Goal: Information Seeking & Learning: Learn about a topic

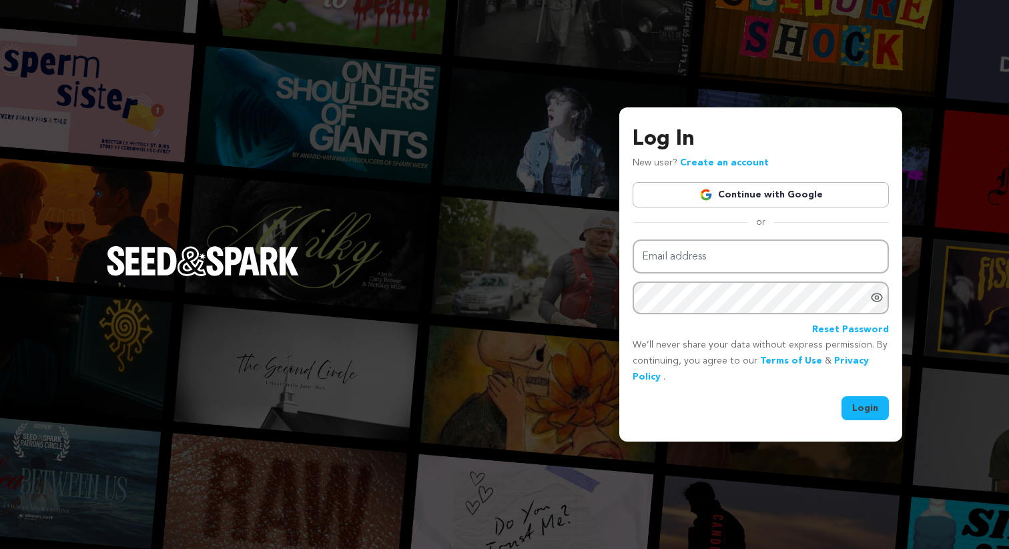
click at [769, 201] on link "Continue with Google" at bounding box center [761, 194] width 256 height 25
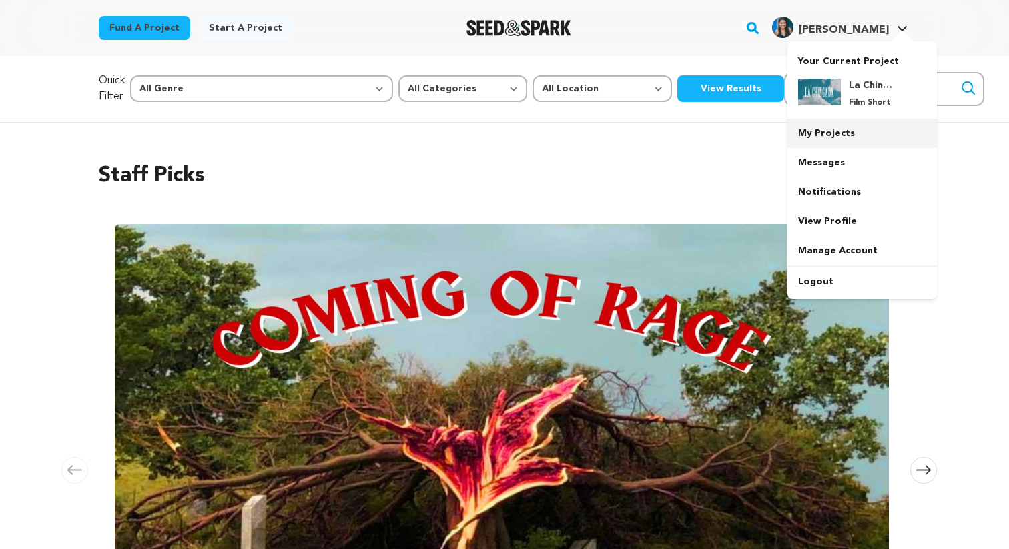
click at [865, 125] on link "My Projects" at bounding box center [861, 133] width 149 height 29
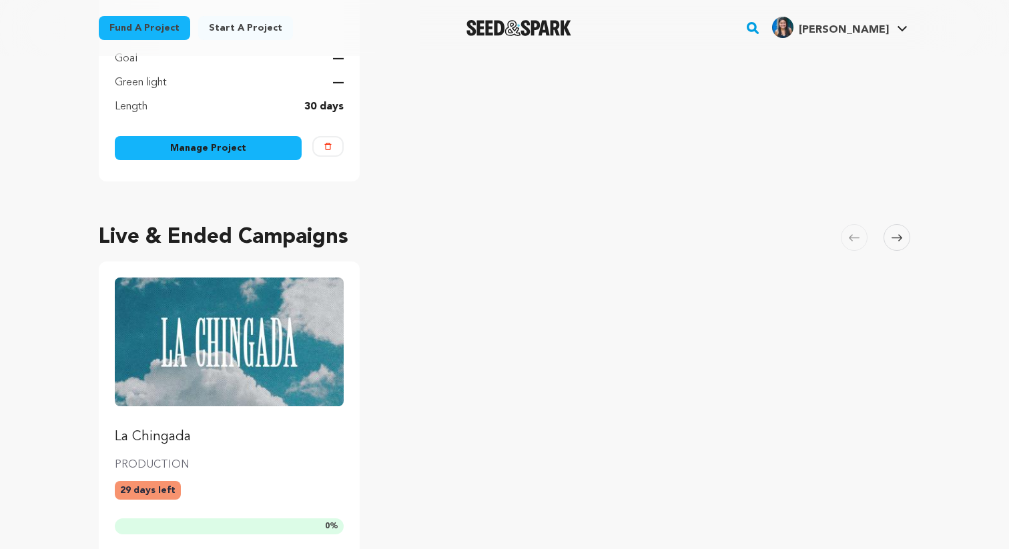
scroll to position [500, 0]
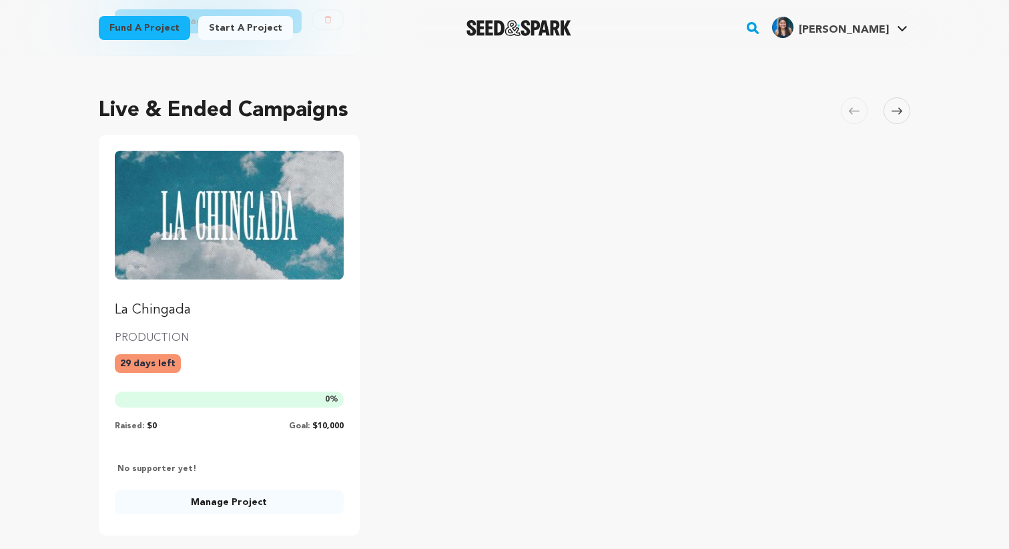
click at [252, 227] on img "Fund La Chingada" at bounding box center [229, 215] width 229 height 128
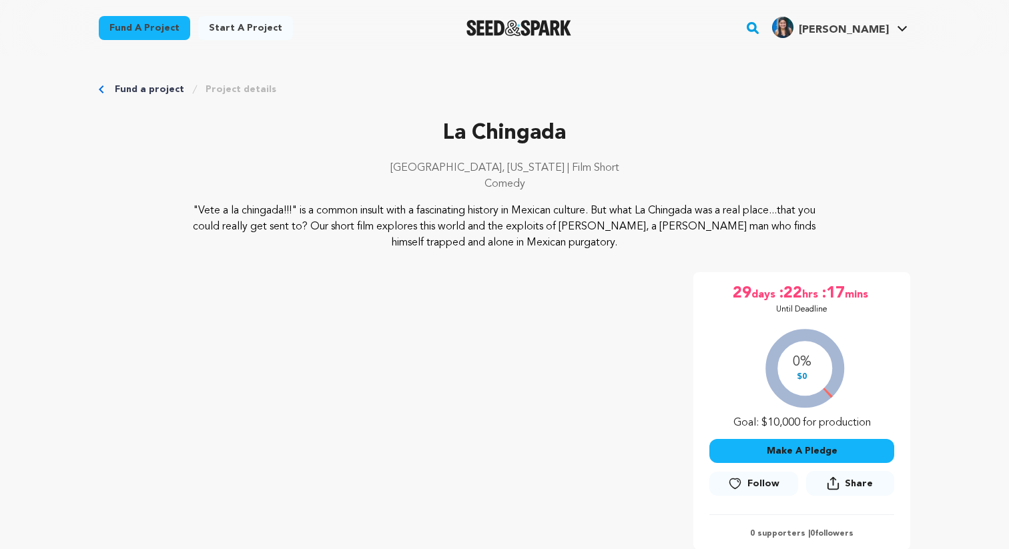
click at [404, 143] on p "La Chingada" at bounding box center [504, 133] width 811 height 32
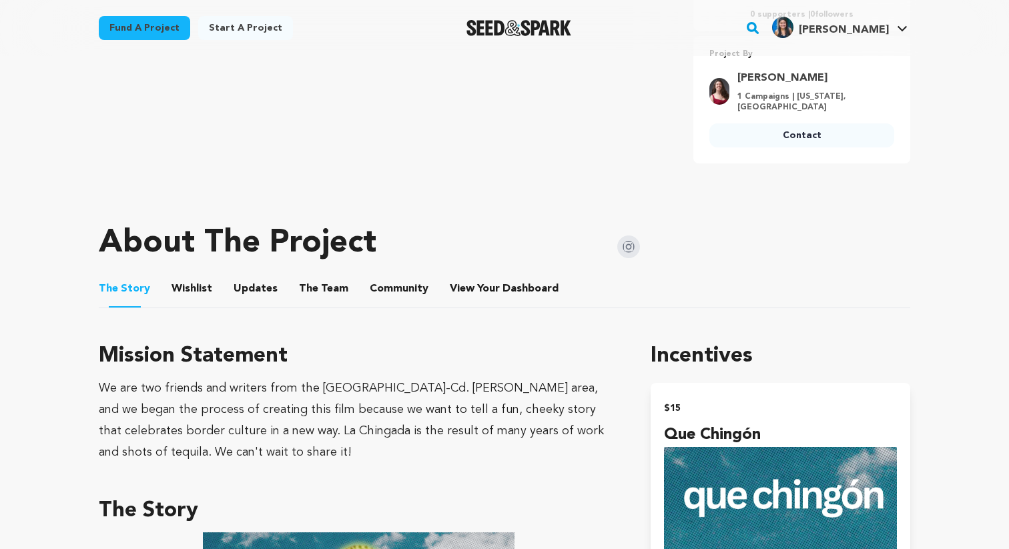
scroll to position [486, 0]
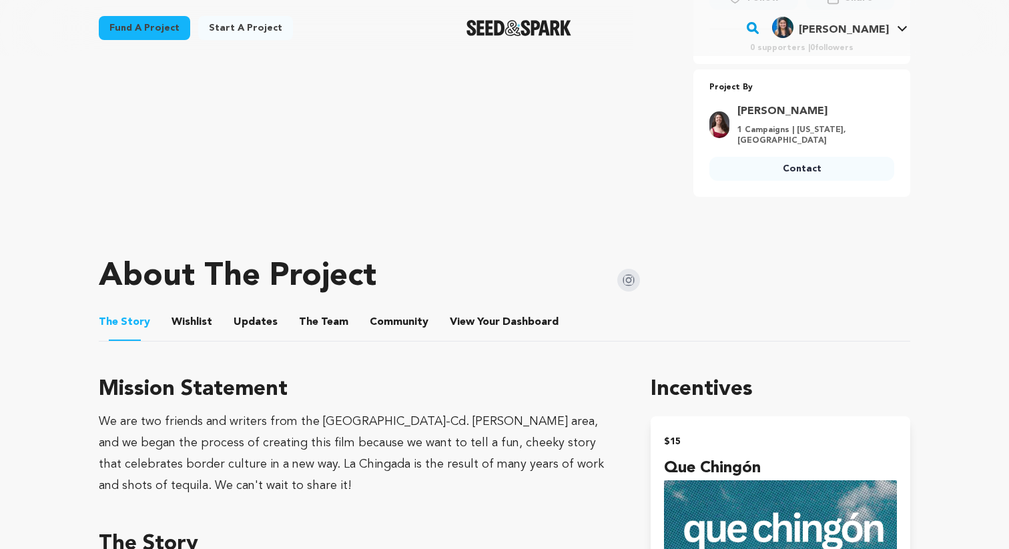
click at [191, 323] on button "Wishlist" at bounding box center [192, 325] width 32 height 32
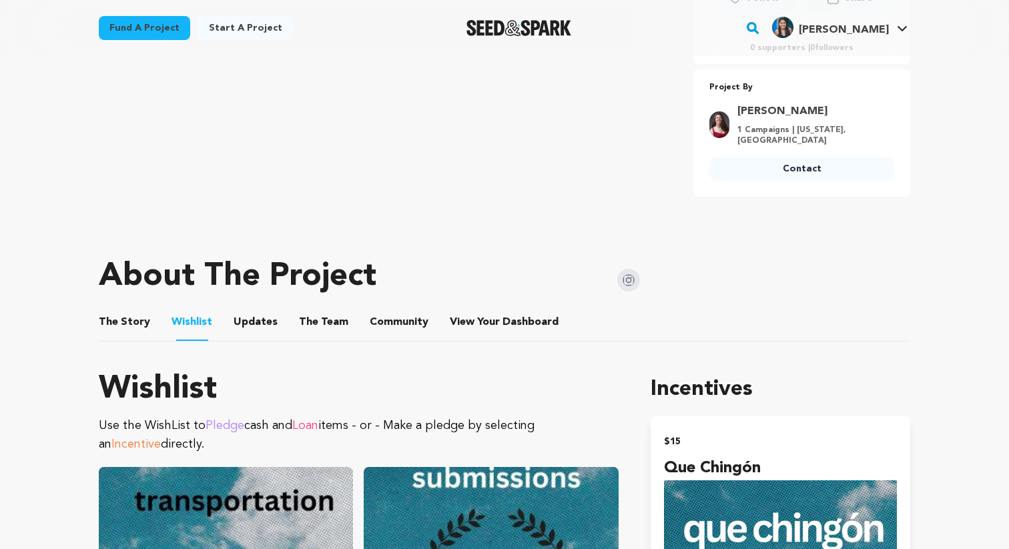
click at [112, 309] on button "The Story" at bounding box center [125, 325] width 32 height 32
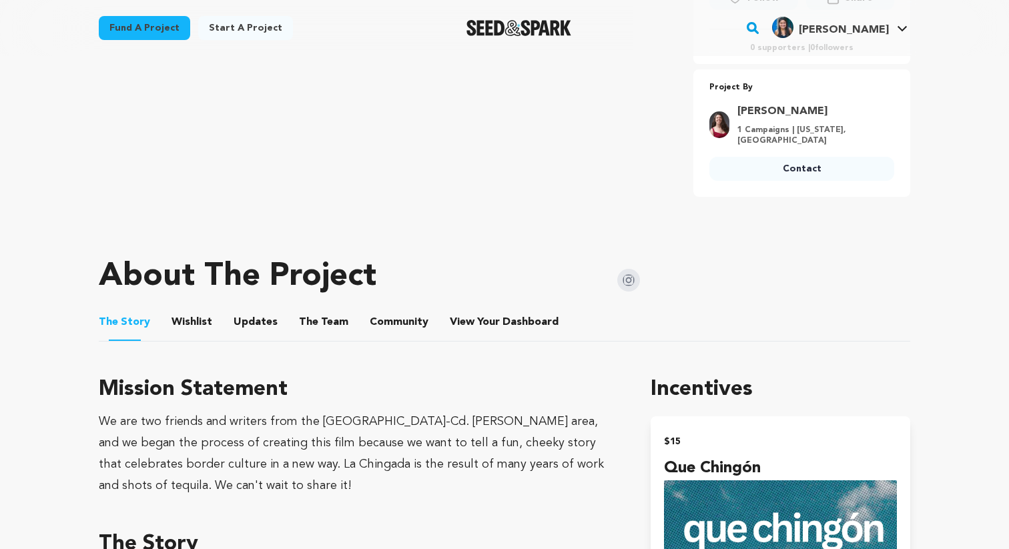
click at [188, 309] on button "Wishlist" at bounding box center [192, 325] width 32 height 32
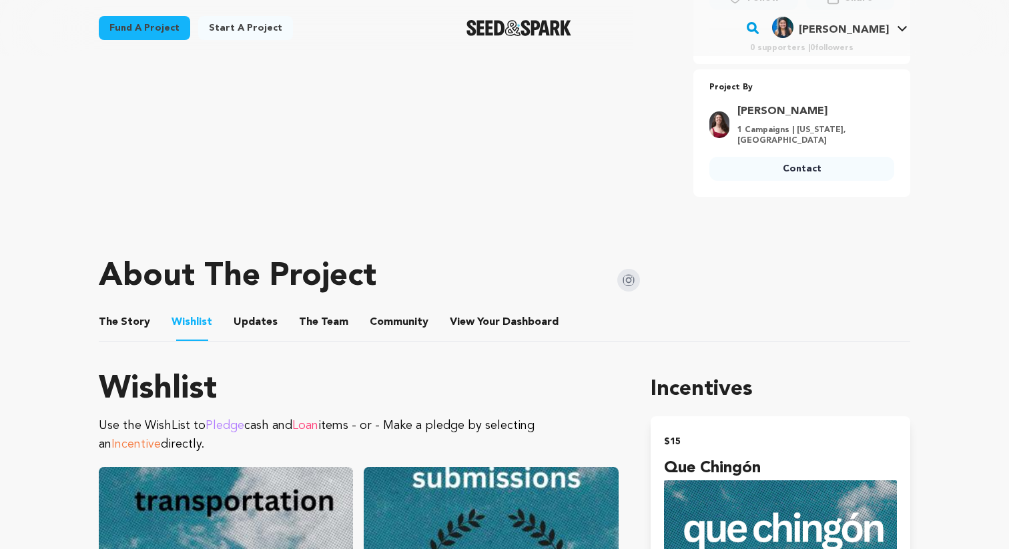
click at [248, 310] on button "Updates" at bounding box center [256, 325] width 32 height 32
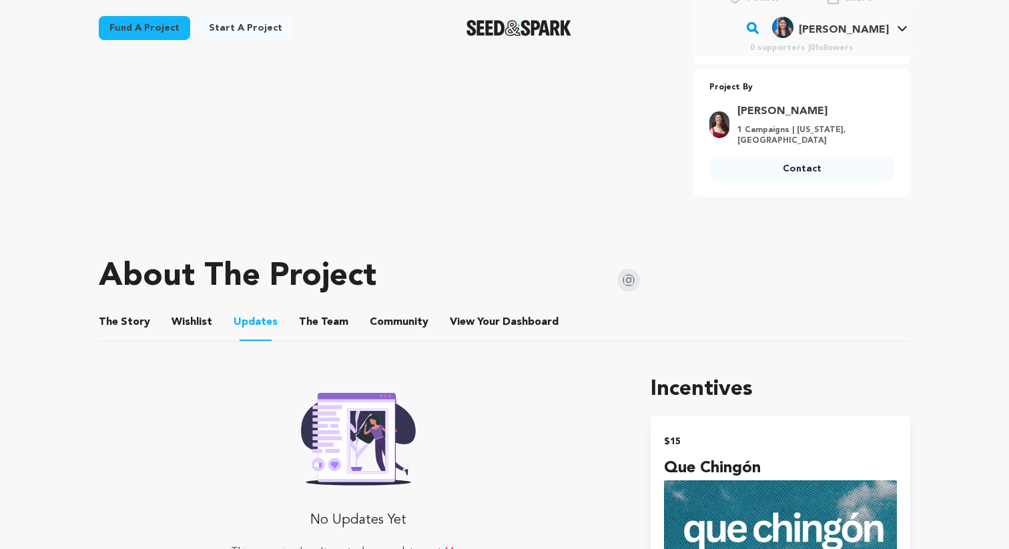
click at [316, 310] on button "The Team" at bounding box center [324, 325] width 32 height 32
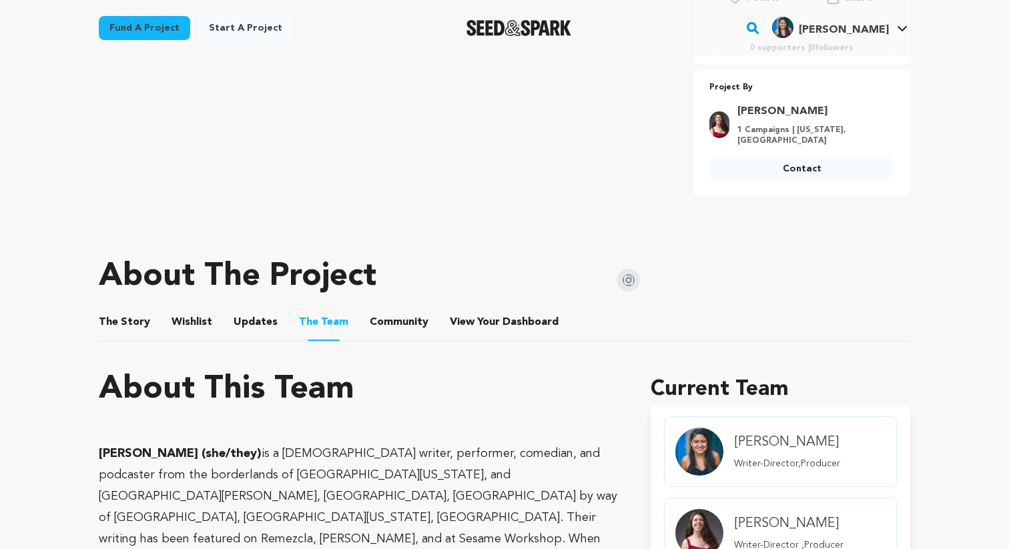
click at [400, 309] on button "Community" at bounding box center [399, 325] width 32 height 32
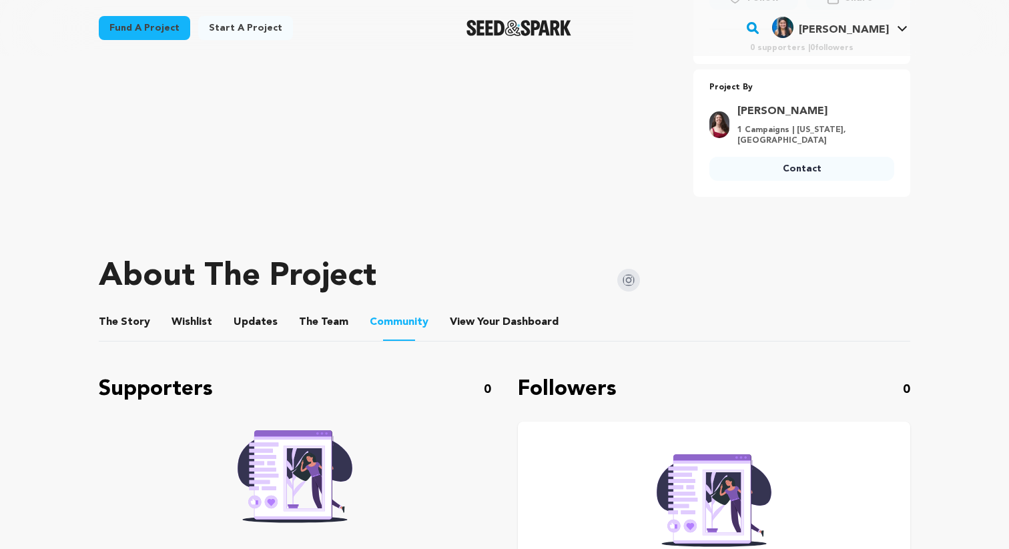
click at [465, 309] on button "View Your Dashboard" at bounding box center [466, 325] width 32 height 32
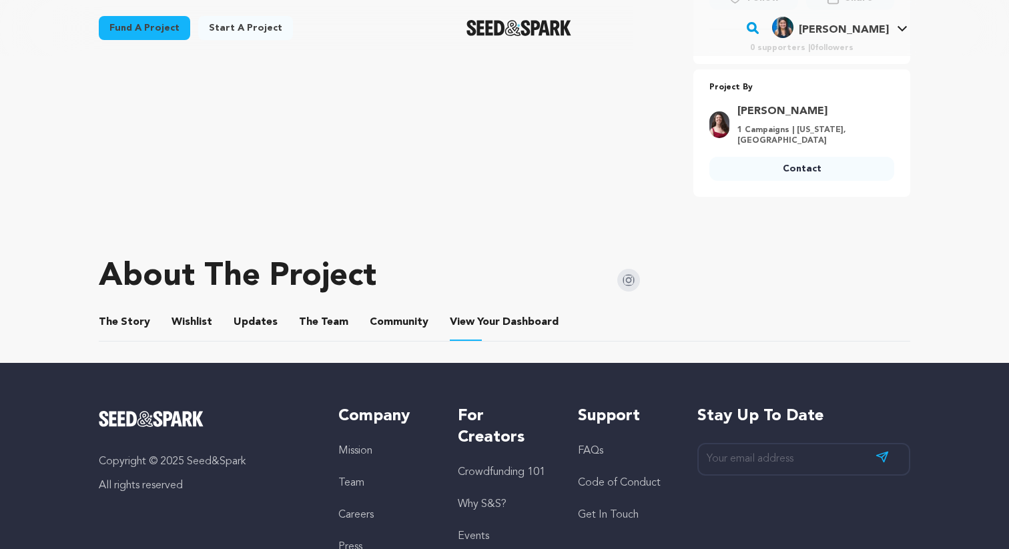
click at [324, 309] on button "The Team" at bounding box center [324, 325] width 32 height 32
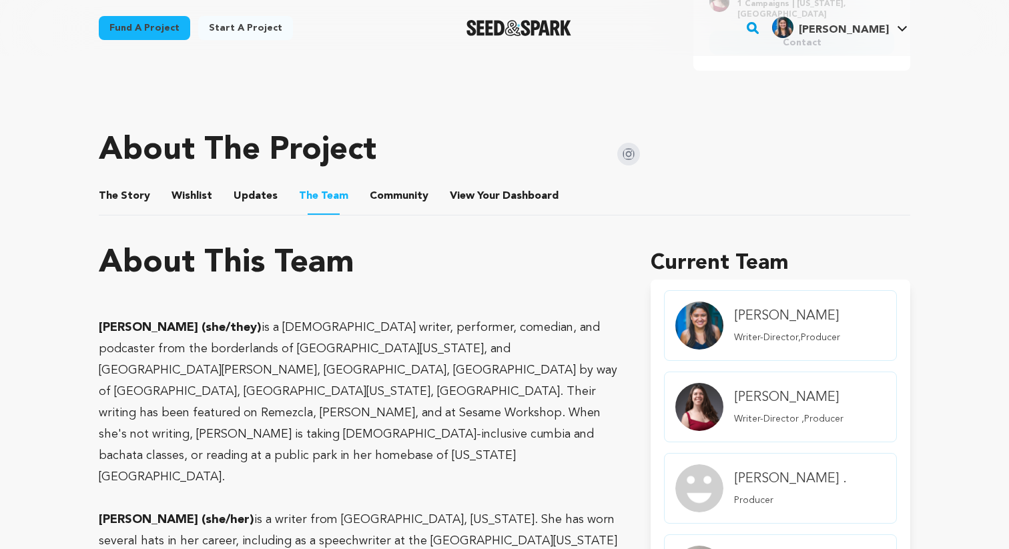
scroll to position [475, 0]
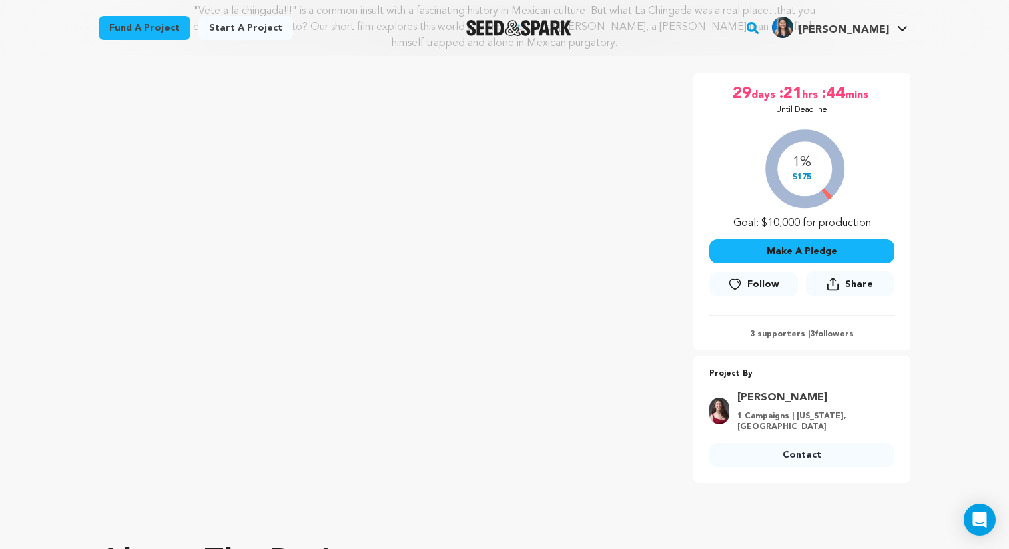
scroll to position [200, 0]
